Goal: Task Accomplishment & Management: Use online tool/utility

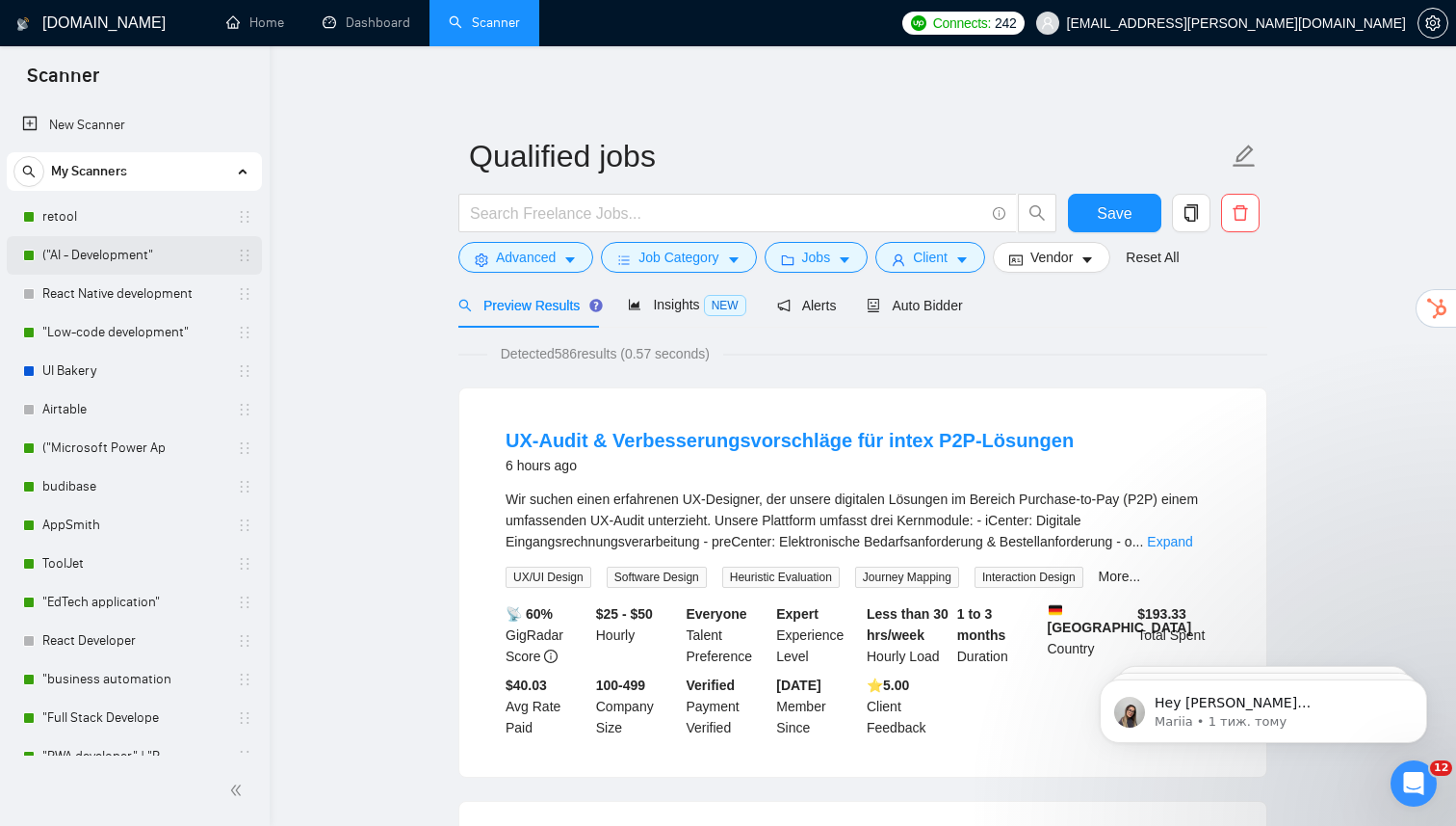
click at [102, 259] on link "("AI - Development"" at bounding box center [134, 255] width 183 height 39
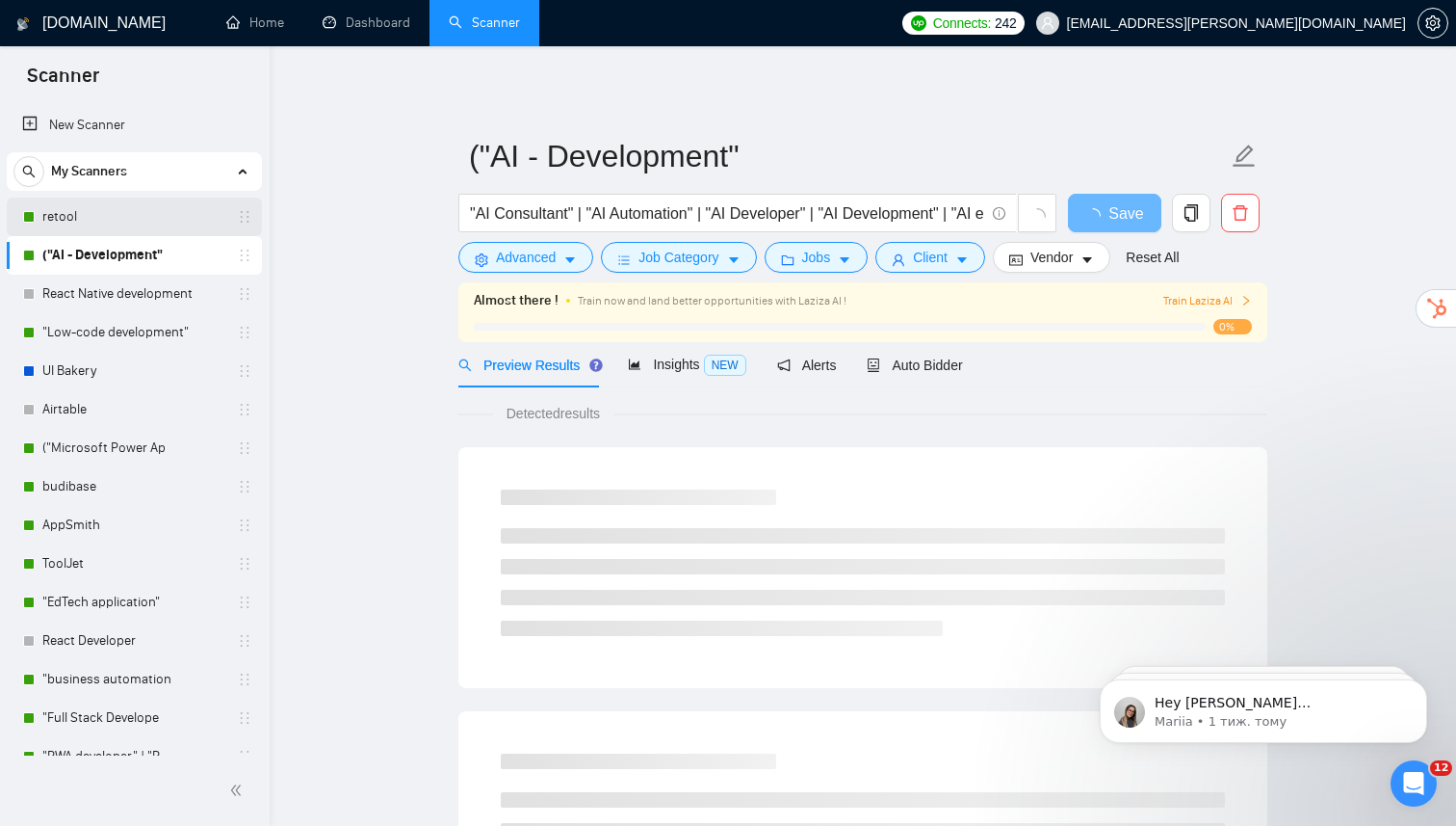
click at [101, 214] on link "retool" at bounding box center [134, 216] width 183 height 39
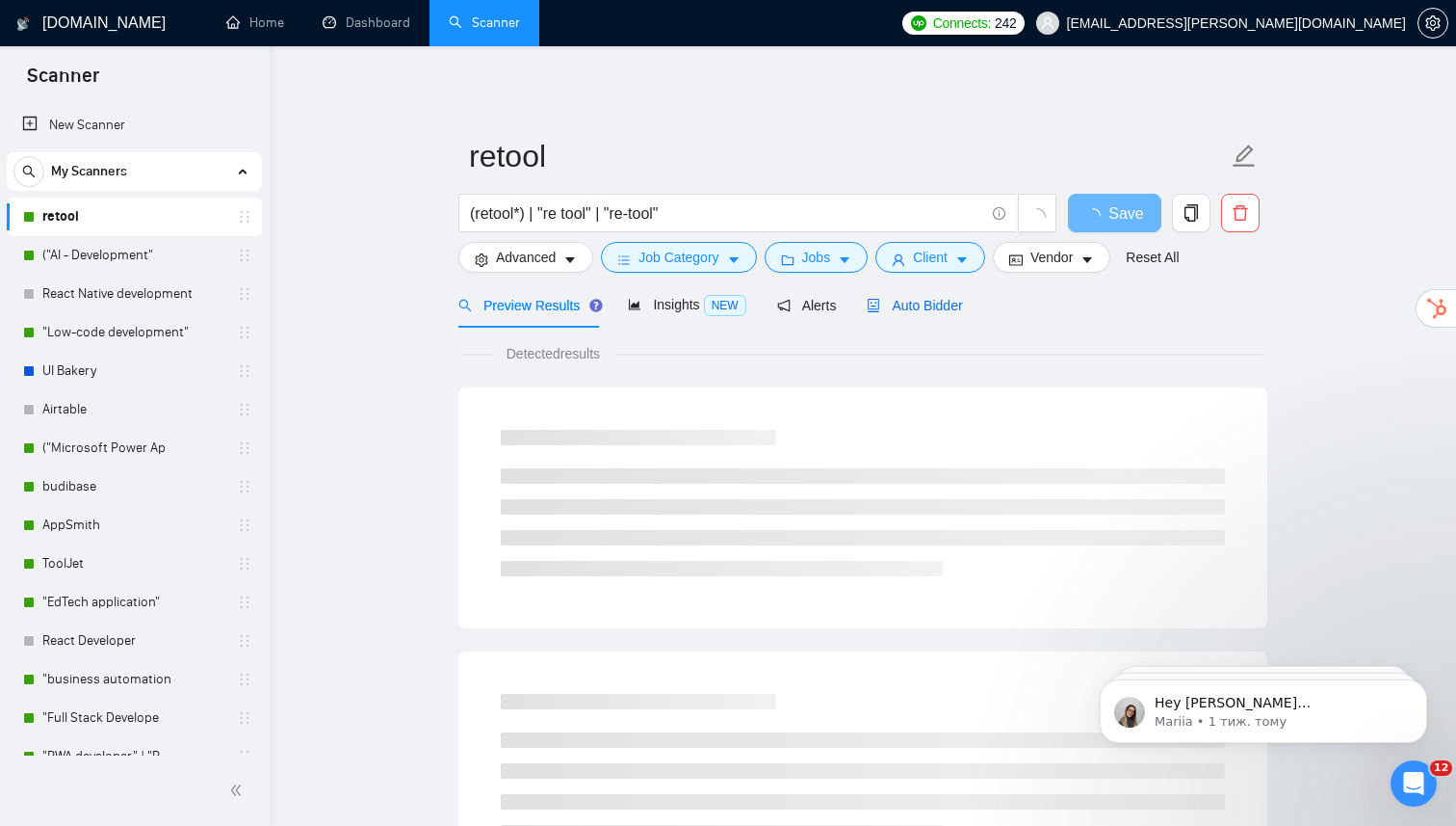
click at [912, 307] on span "Auto Bidder" at bounding box center [914, 305] width 96 height 15
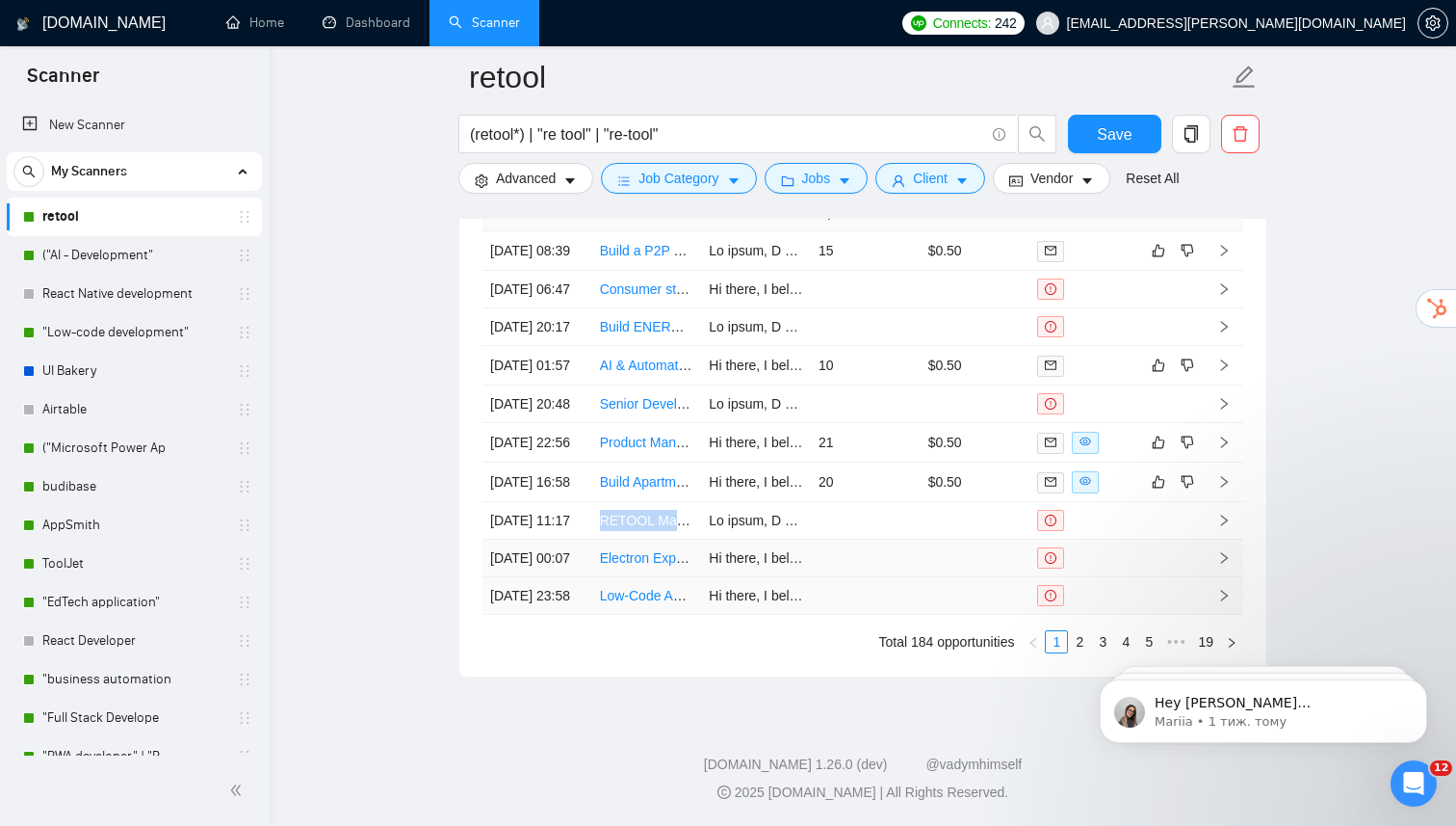
scroll to position [4524, 0]
click at [1074, 653] on link "2" at bounding box center [1079, 641] width 21 height 21
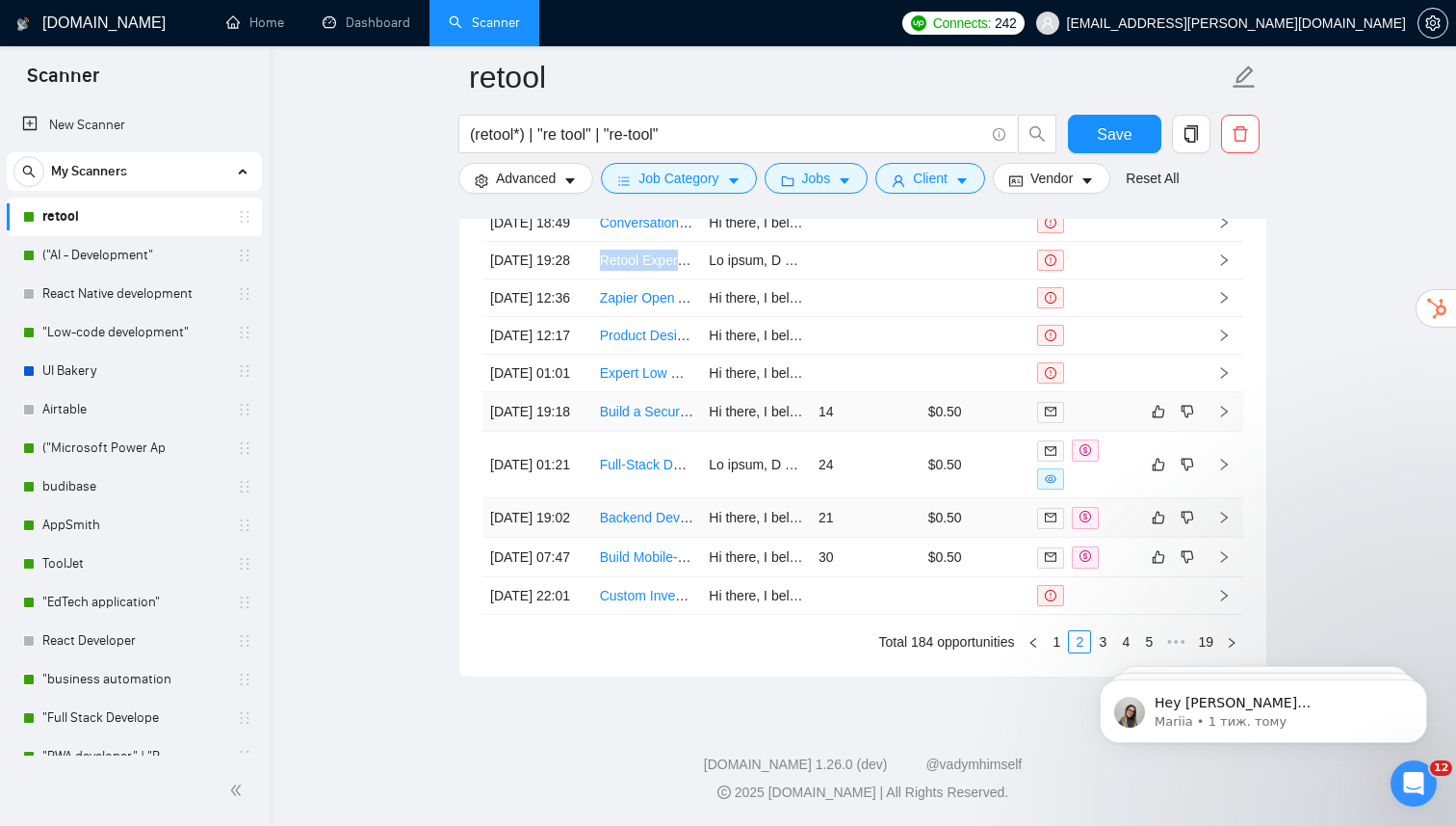
scroll to position [4460, 0]
click at [1091, 740] on body "Hey [PERSON_NAME][EMAIL_ADDRESS][DOMAIN_NAME], Looks like your Upwork agency Ak…" at bounding box center [1263, 706] width 369 height 120
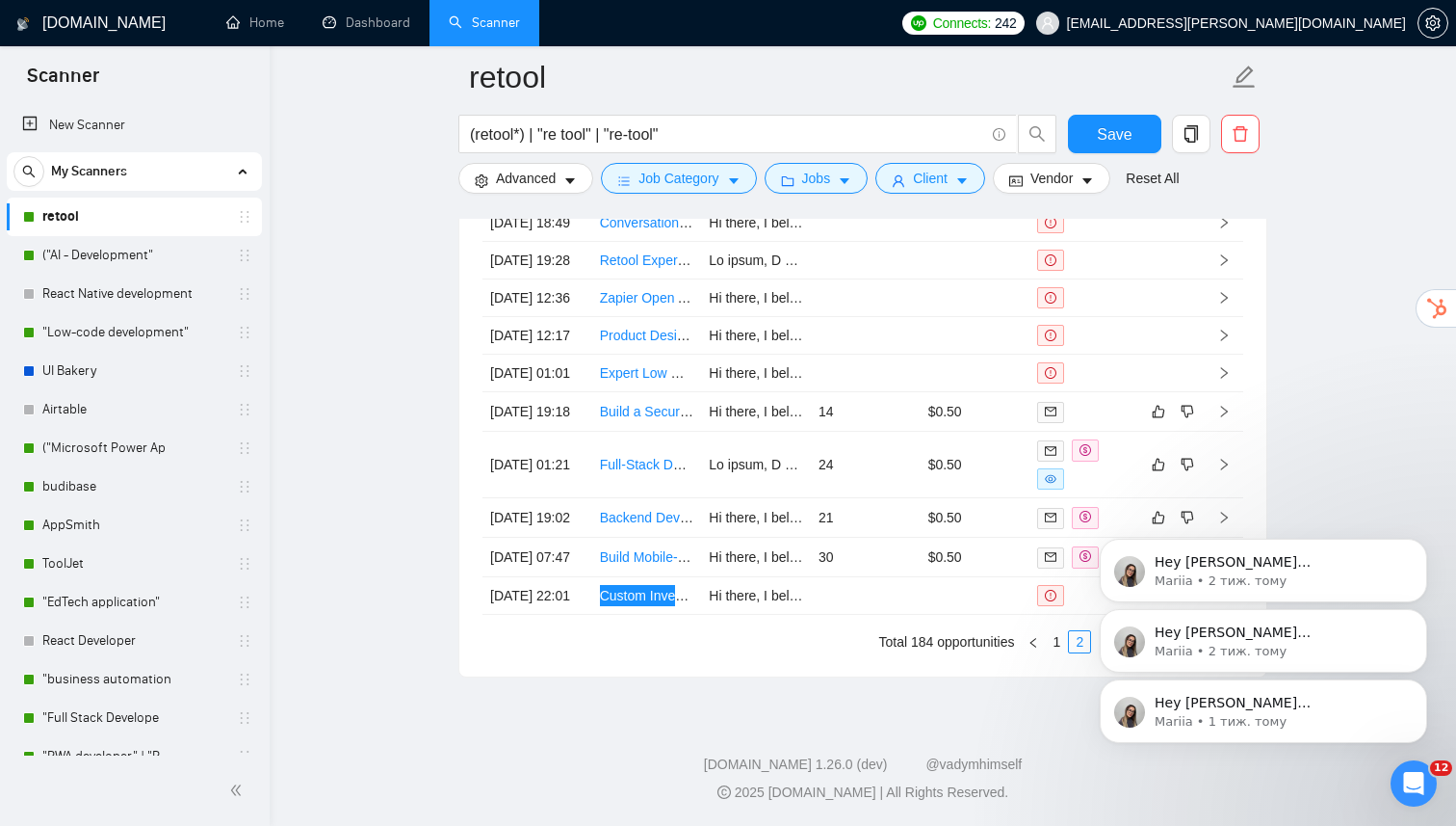
click at [1092, 738] on div "Hey [PERSON_NAME][EMAIL_ADDRESS][DOMAIN_NAME], Looks like your Upwork agency Ak…" at bounding box center [1264, 623] width 355 height 241
click at [1423, 543] on icon "Dismiss notification" at bounding box center [1421, 544] width 11 height 11
click at [1421, 615] on icon "Dismiss notification" at bounding box center [1420, 614] width 7 height 7
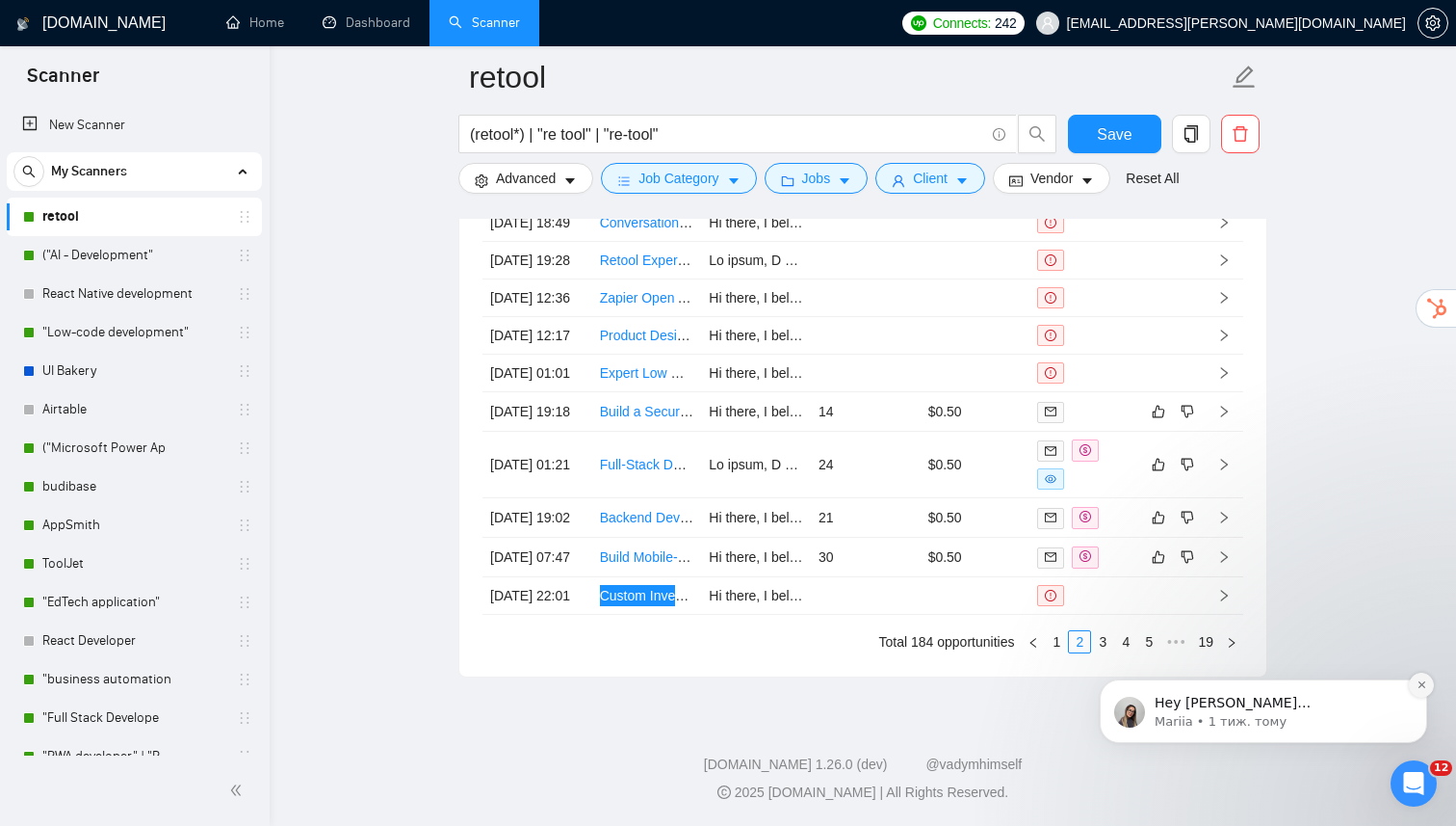
click at [1424, 685] on icon "Dismiss notification" at bounding box center [1421, 685] width 11 height 11
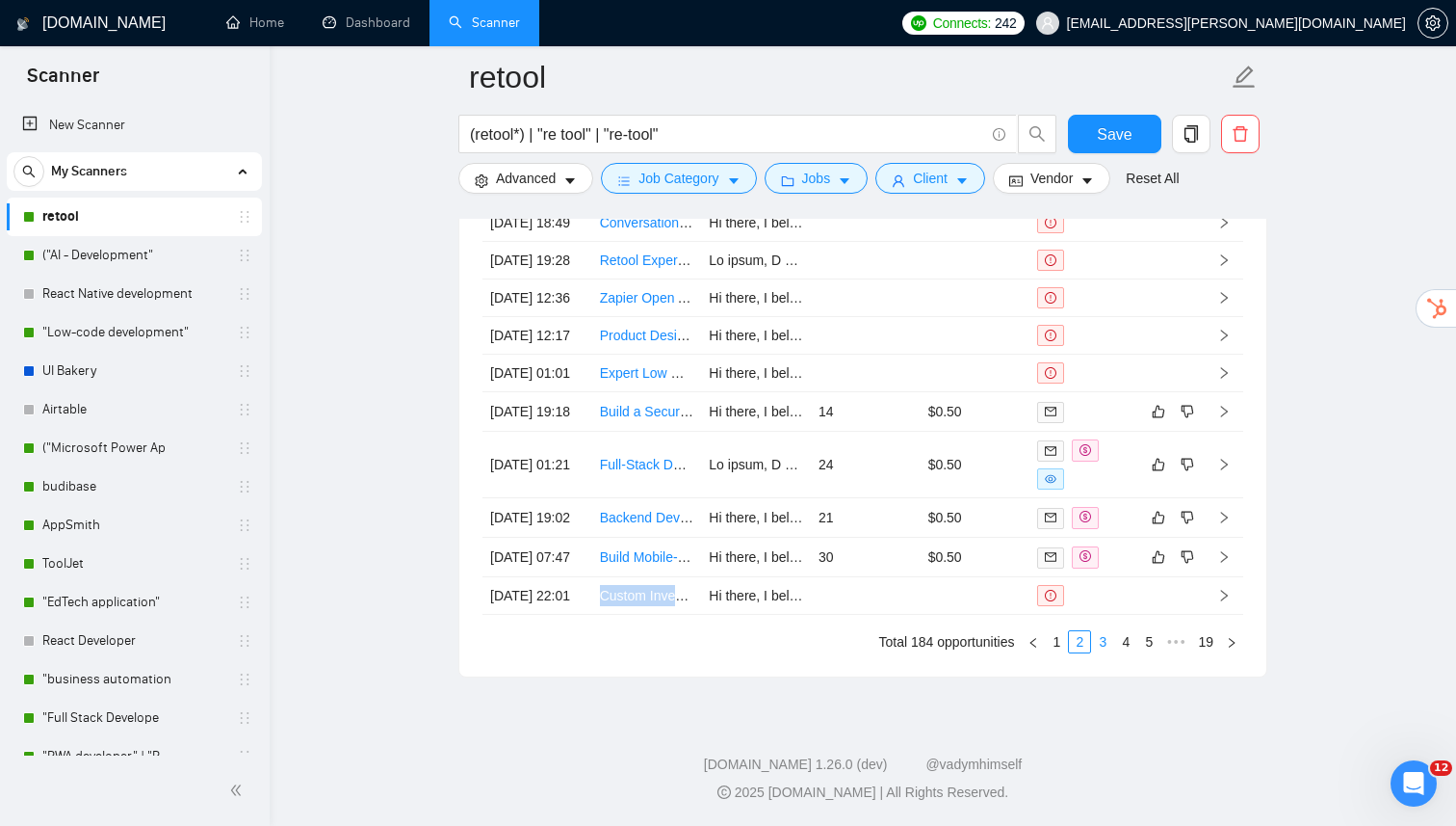
click at [1106, 653] on link "3" at bounding box center [1102, 641] width 21 height 21
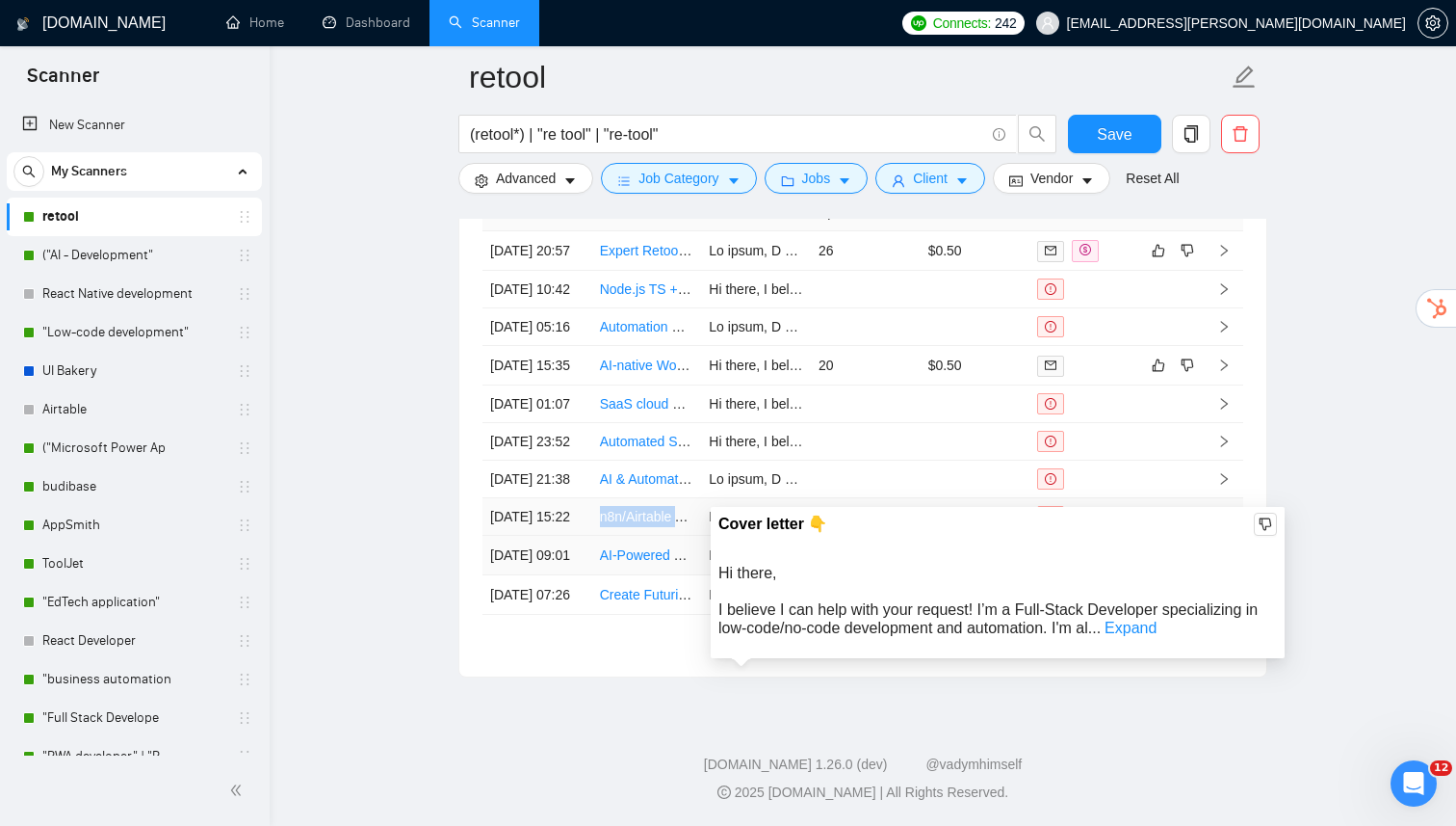
scroll to position [4364, 0]
